Goal: Task Accomplishment & Management: Use online tool/utility

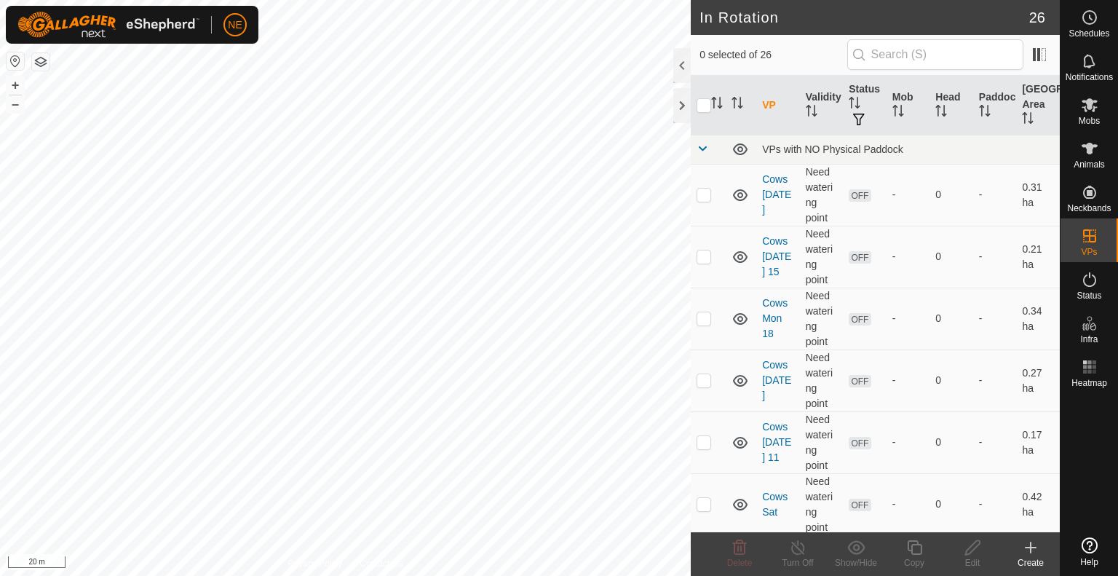
checkbox input "true"
click at [925, 558] on div "Copy" at bounding box center [914, 562] width 58 height 13
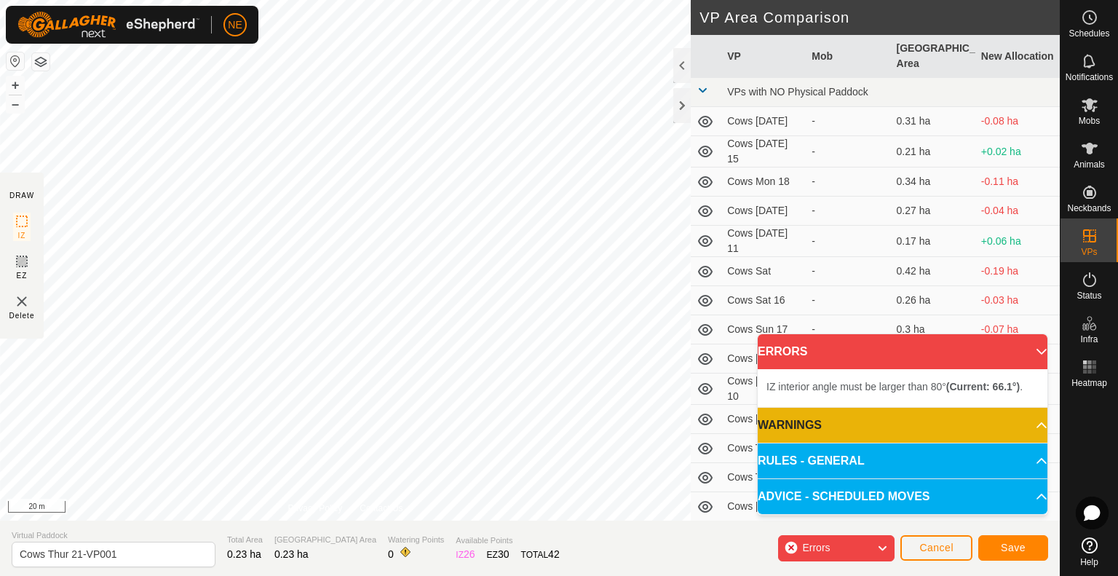
click at [329, 186] on div "IZ interior angle must be larger than 80° (Current: 66.1°) . + – ⇧ i 20 m" at bounding box center [345, 260] width 691 height 520
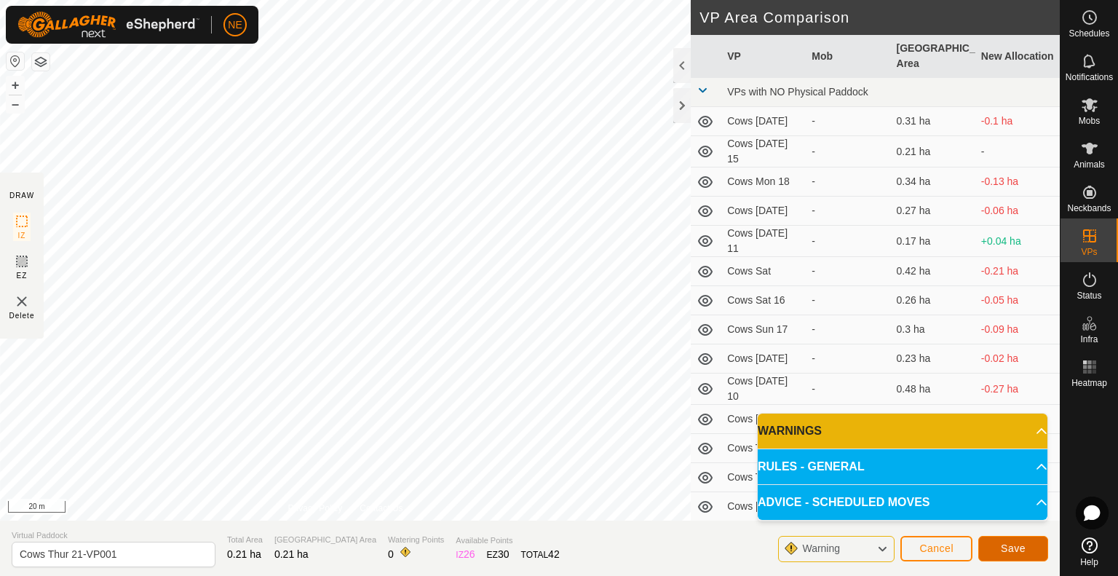
click at [1010, 547] on span "Save" at bounding box center [1013, 548] width 25 height 12
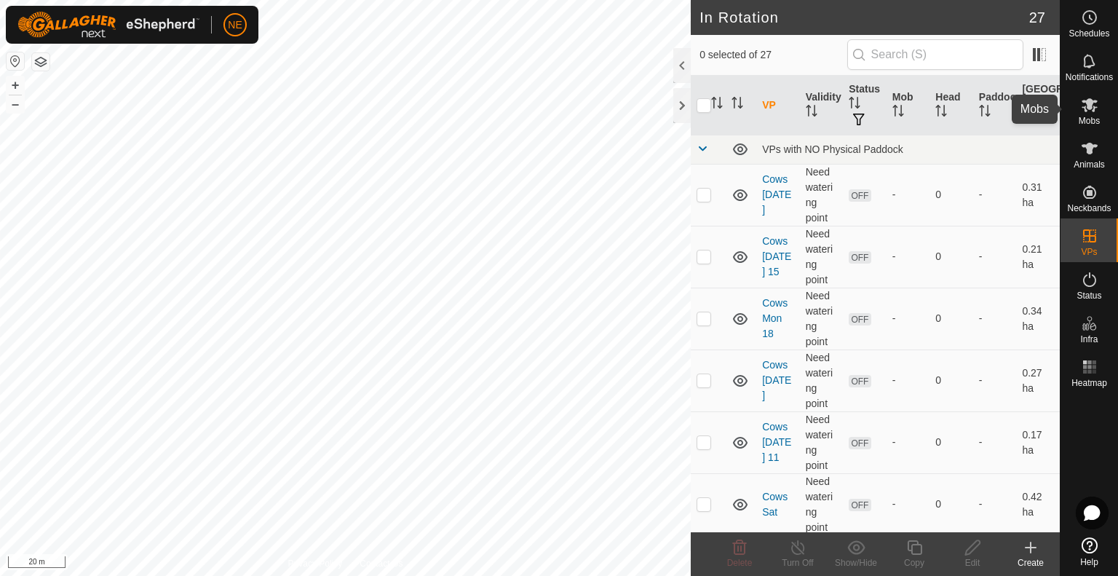
click at [1081, 122] on span "Mobs" at bounding box center [1088, 120] width 21 height 9
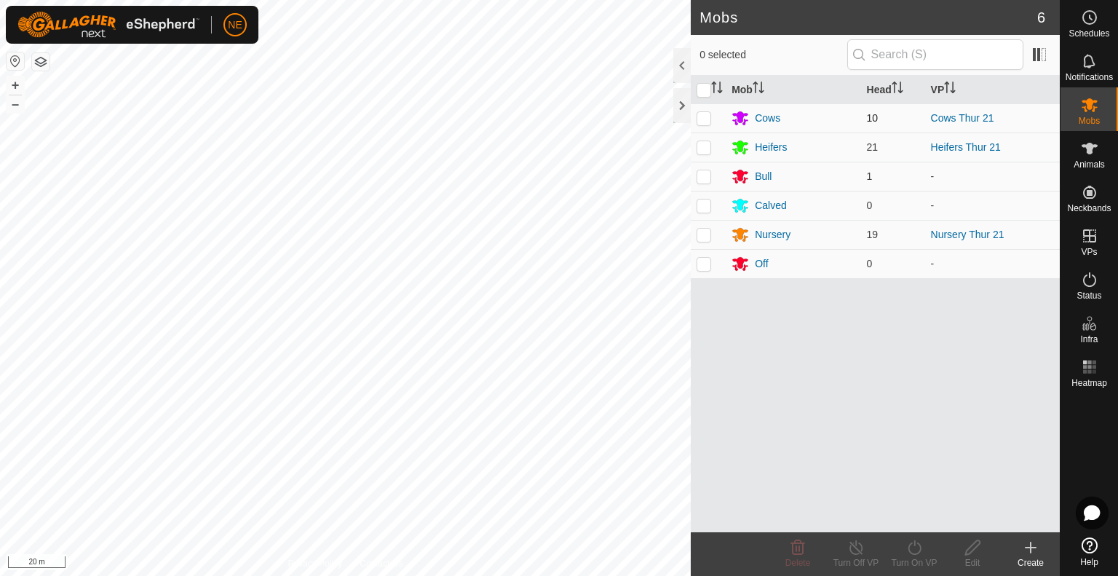
click at [702, 124] on td at bounding box center [708, 117] width 35 height 29
checkbox input "true"
click at [911, 558] on div "Turn On VP" at bounding box center [914, 562] width 58 height 13
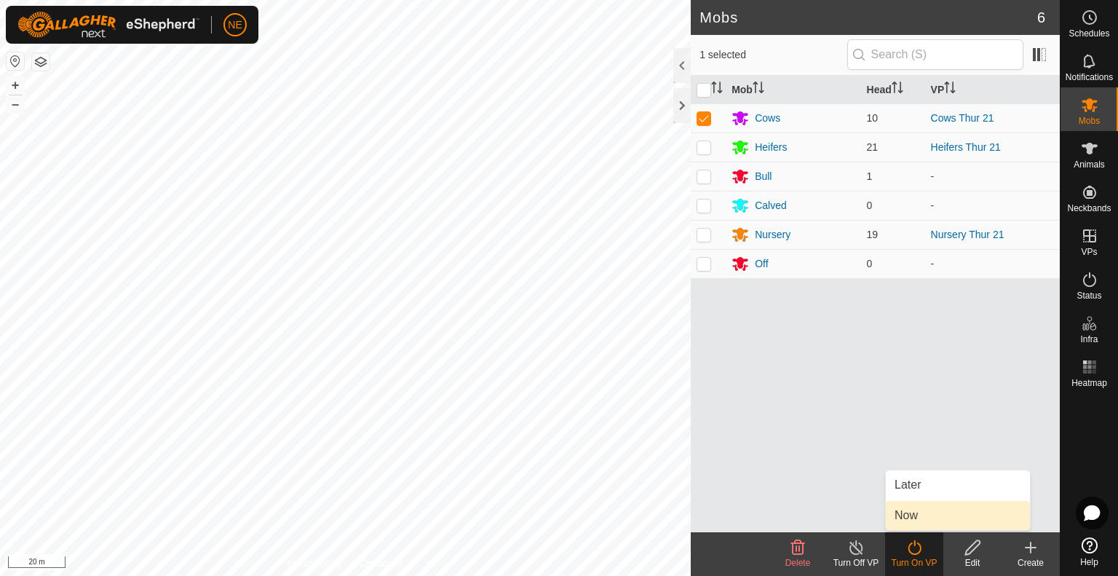
click at [908, 512] on link "Now" at bounding box center [958, 515] width 144 height 29
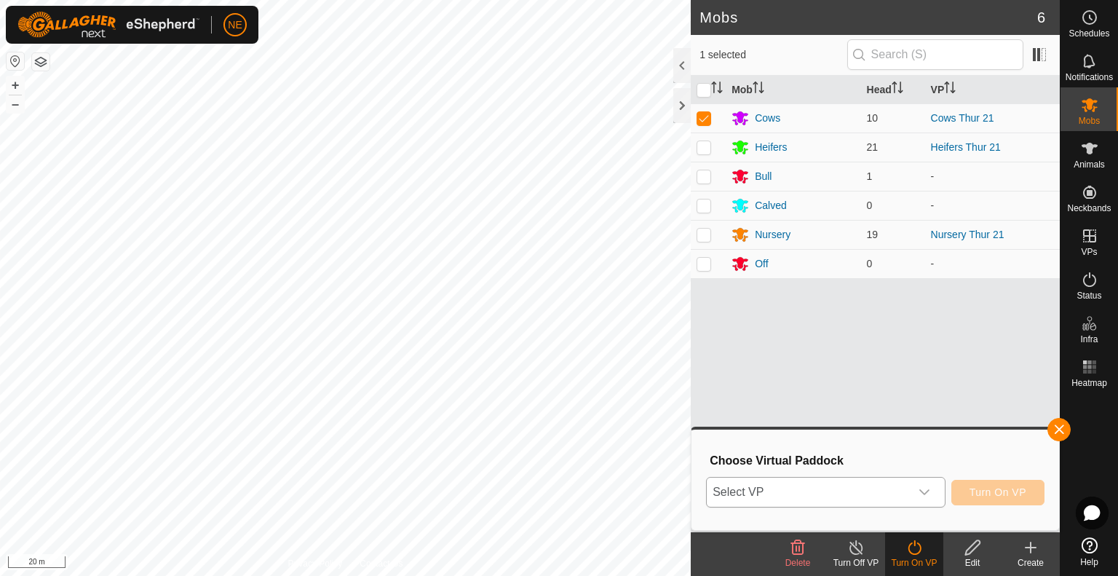
click at [929, 494] on icon "dropdown trigger" at bounding box center [924, 492] width 12 height 12
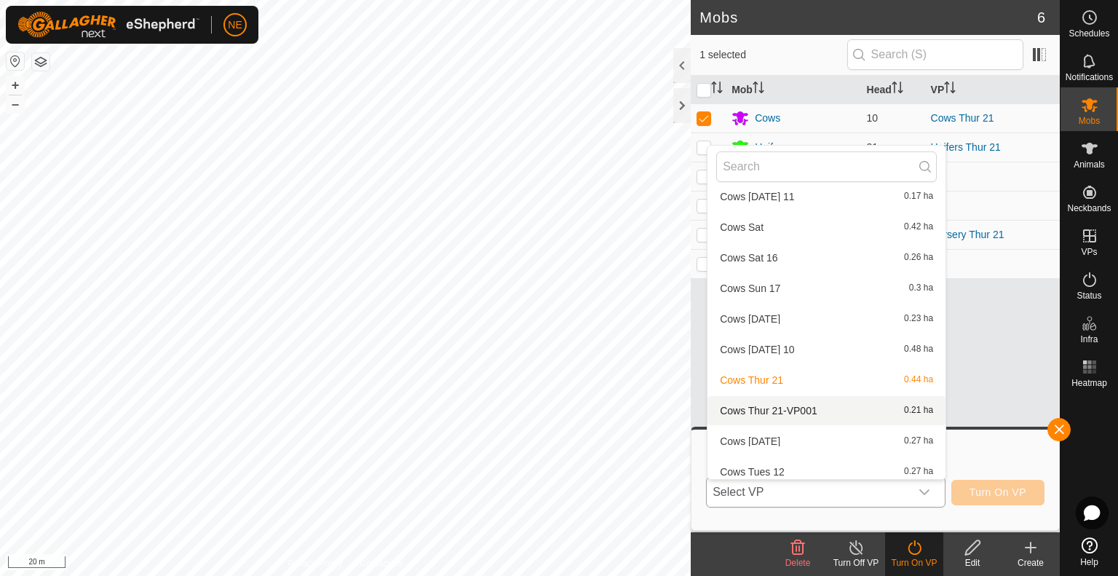
scroll to position [169, 0]
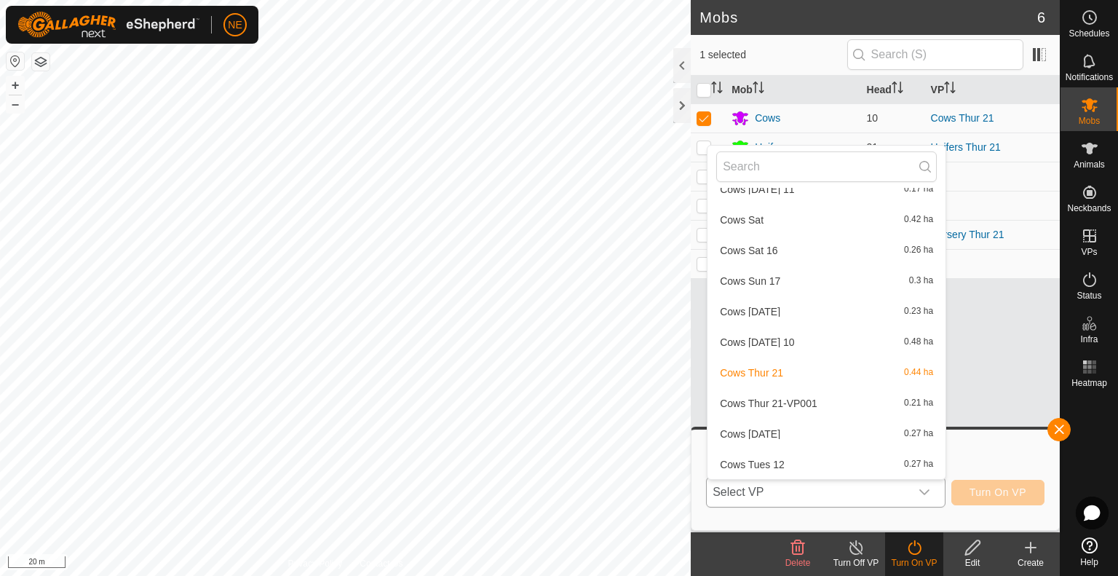
click at [805, 401] on li "Cows Thur 21-VP001 0.21 ha" at bounding box center [826, 403] width 238 height 29
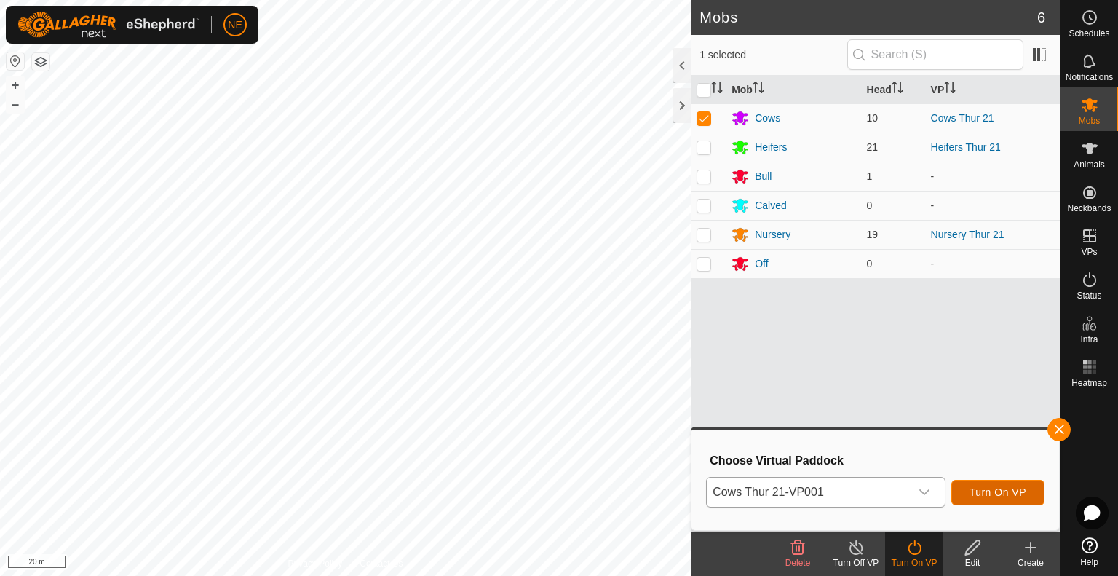
click at [1021, 494] on span "Turn On VP" at bounding box center [997, 492] width 57 height 12
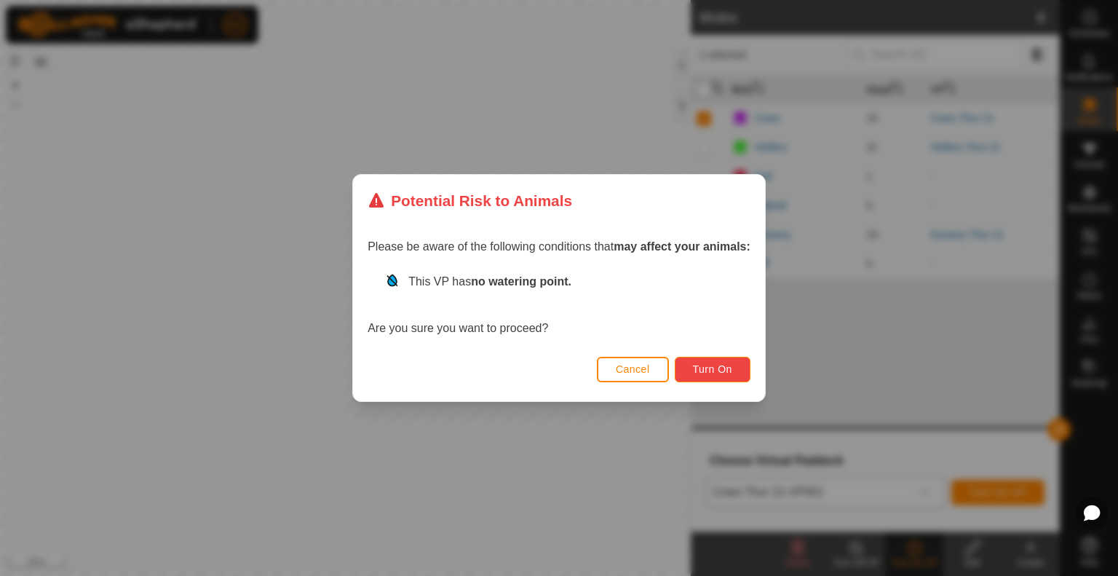
click at [722, 371] on span "Turn On" at bounding box center [712, 369] width 39 height 12
